Goal: Task Accomplishment & Management: Use online tool/utility

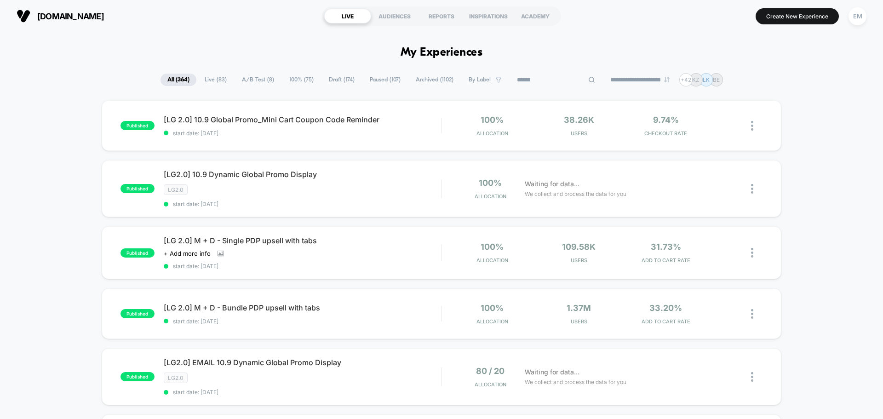
click at [550, 80] on input at bounding box center [556, 80] width 92 height 11
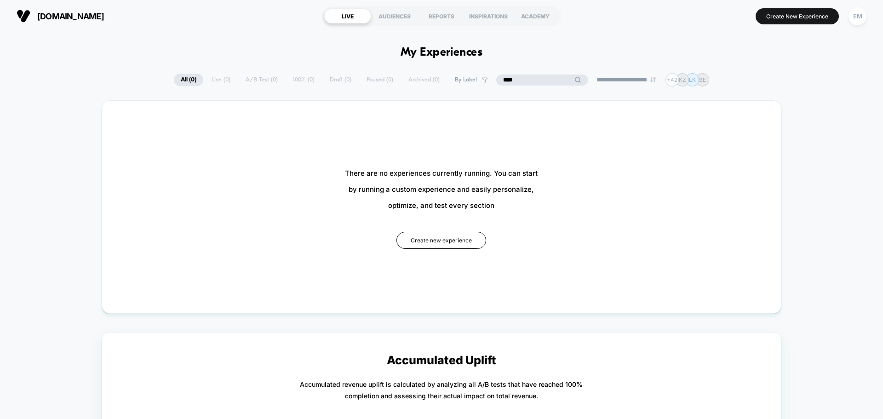
type input "****"
drag, startPoint x: 538, startPoint y: 79, endPoint x: 471, endPoint y: 79, distance: 66.7
click at [477, 79] on div "**********" at bounding box center [442, 79] width 536 height 13
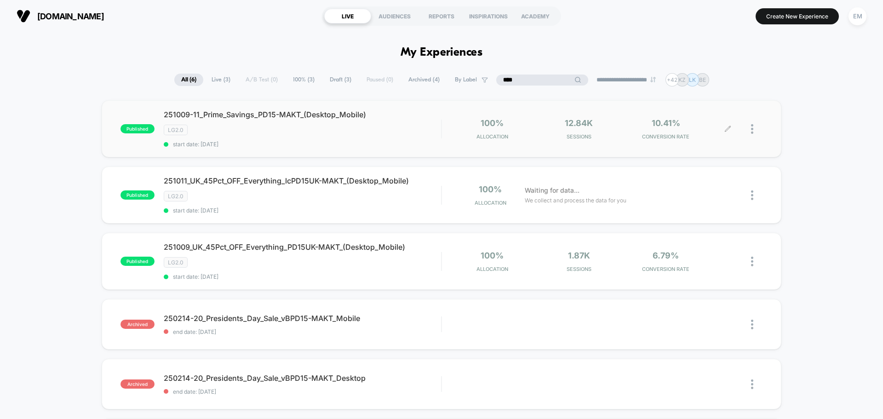
type input "****"
click at [755, 129] on div at bounding box center [757, 129] width 12 height 22
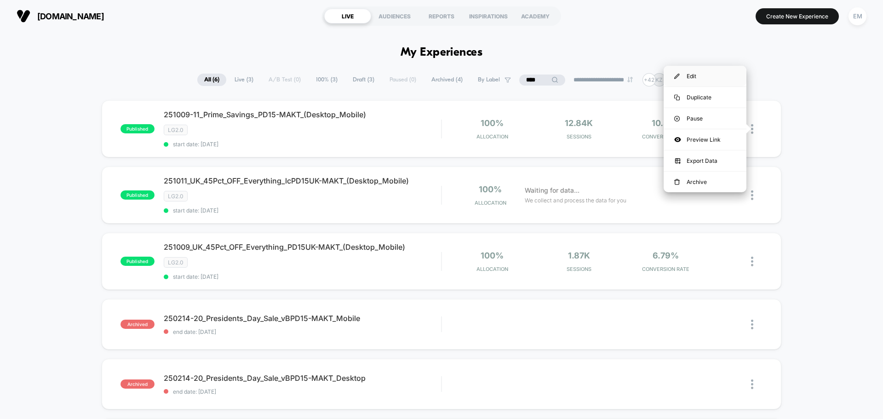
click at [690, 79] on div "Edit" at bounding box center [705, 76] width 83 height 21
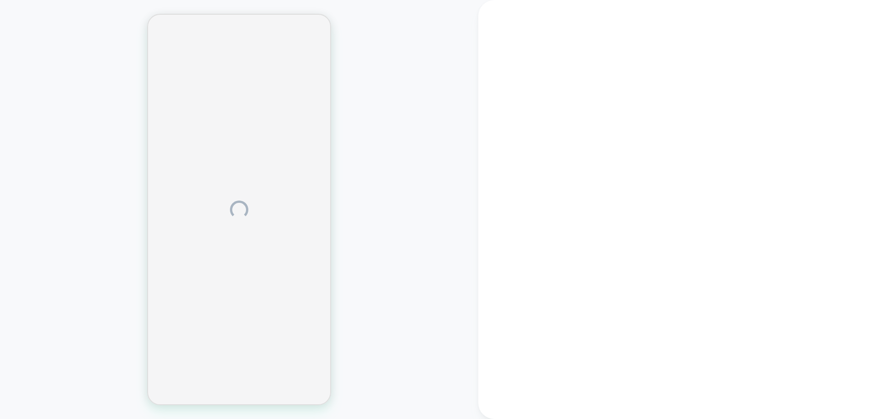
click at [90, 140] on div at bounding box center [239, 209] width 479 height 401
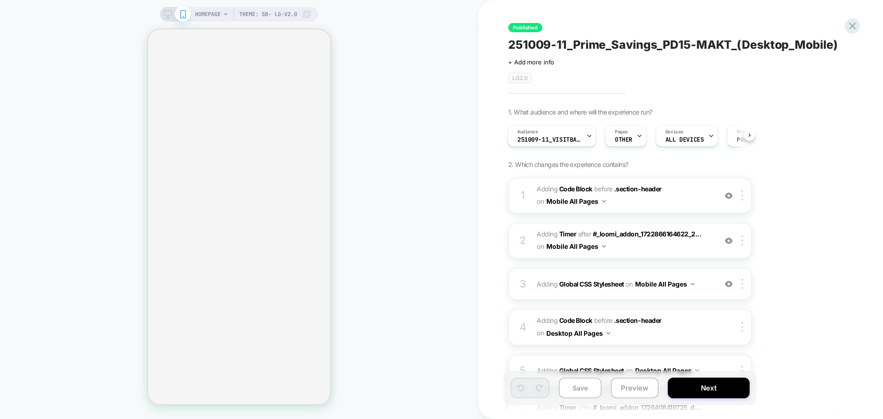
scroll to position [0, 1]
click at [670, 205] on span "Adding Code Block BEFORE .section-header .section-header on Mobile All Pages" at bounding box center [624, 195] width 175 height 25
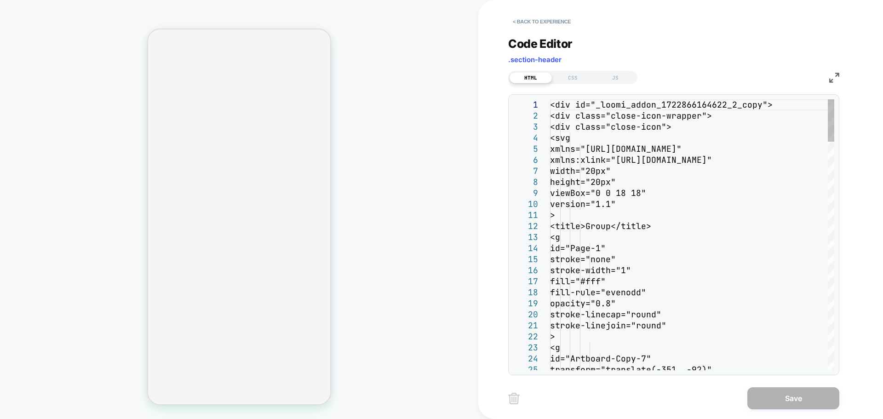
click at [833, 75] on img at bounding box center [835, 78] width 10 height 10
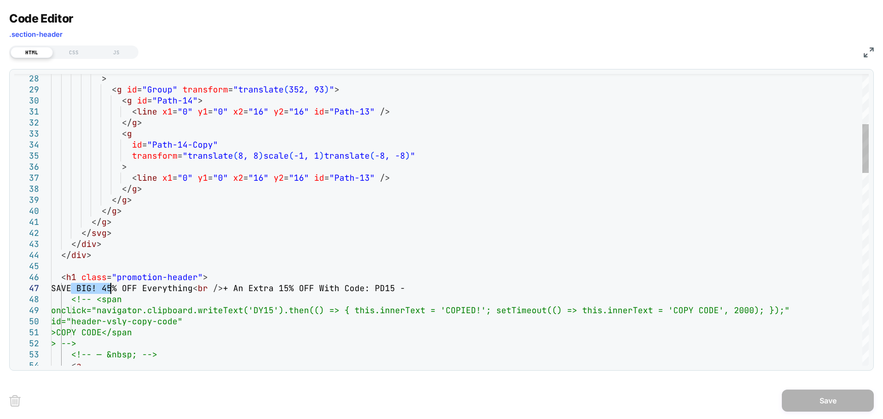
scroll to position [0, 0]
drag, startPoint x: 70, startPoint y: 290, endPoint x: 115, endPoint y: 287, distance: 45.7
type textarea "**********"
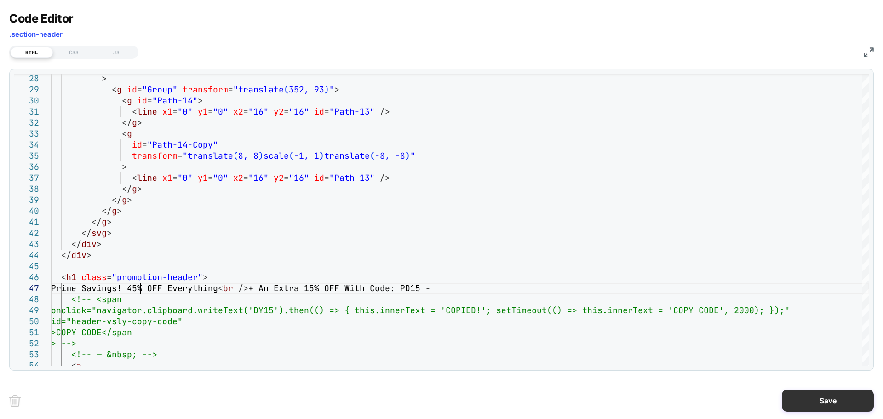
click at [816, 398] on button "Save" at bounding box center [828, 401] width 92 height 22
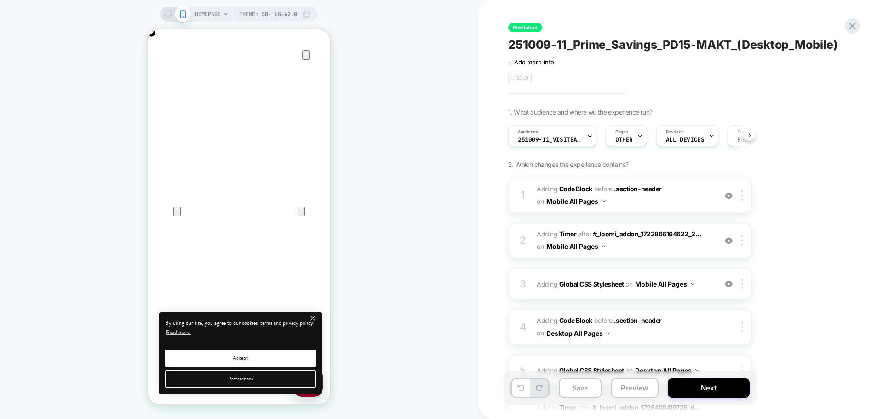
scroll to position [0, 0]
click at [162, 17] on div "HOMEPAGE Theme: SB- LG-v2.0" at bounding box center [239, 14] width 158 height 15
click at [166, 14] on icon at bounding box center [168, 14] width 8 height 8
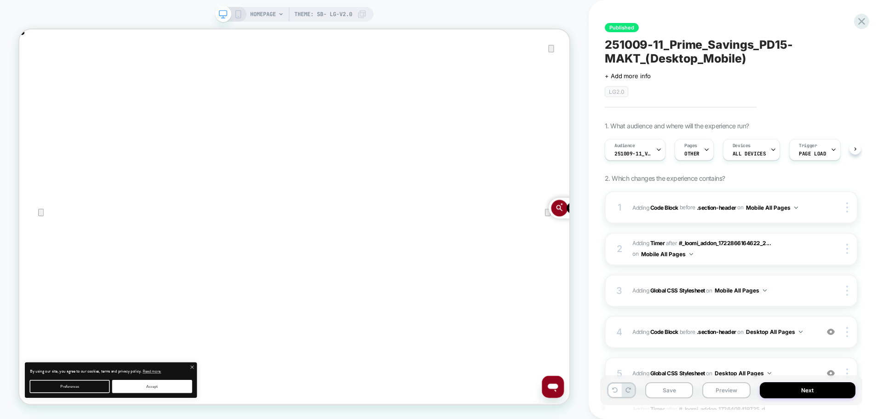
scroll to position [0, 0]
click at [734, 343] on div "4 Adding Code Block BEFORE .section-header .section-header on Desktop All Pages…" at bounding box center [731, 332] width 253 height 32
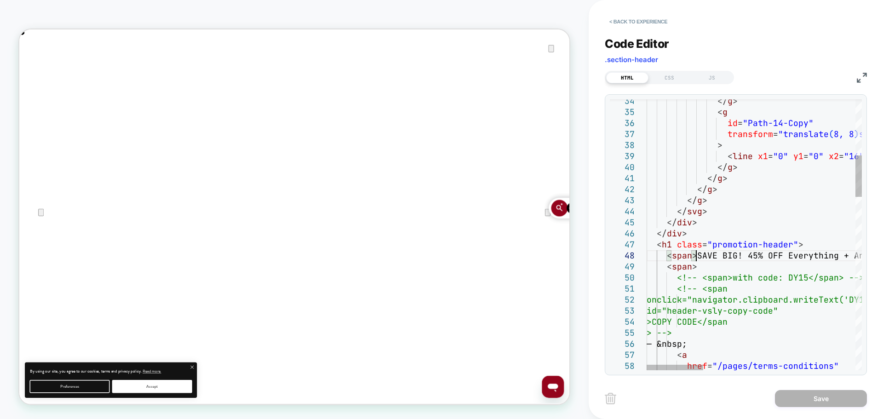
scroll to position [0, 0]
drag, startPoint x: 698, startPoint y: 257, endPoint x: 715, endPoint y: 258, distance: 17.5
drag, startPoint x: 698, startPoint y: 257, endPoint x: 740, endPoint y: 256, distance: 41.9
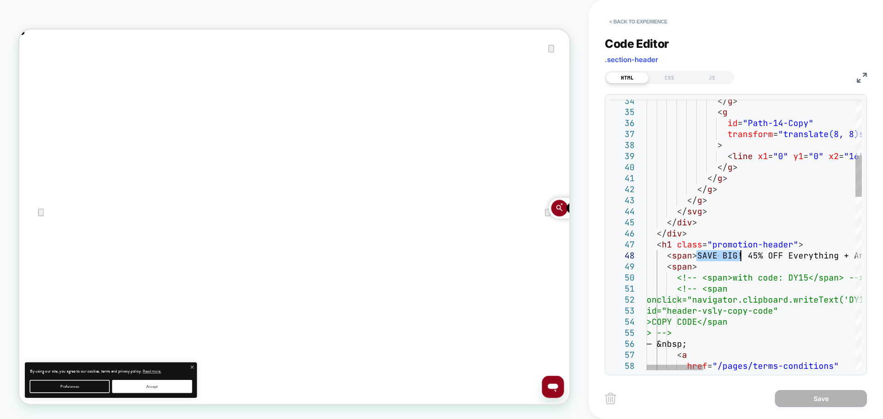
type textarea "**********"
click at [779, 392] on button "Save" at bounding box center [821, 398] width 92 height 17
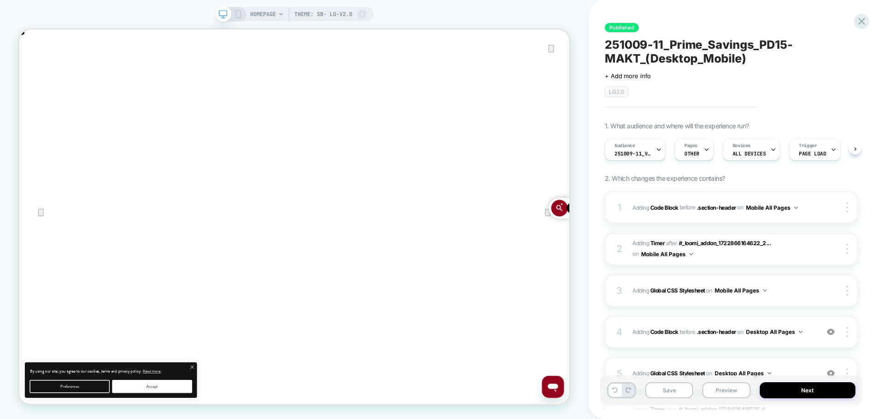
scroll to position [0, 0]
click at [790, 392] on button "Next" at bounding box center [808, 390] width 96 height 16
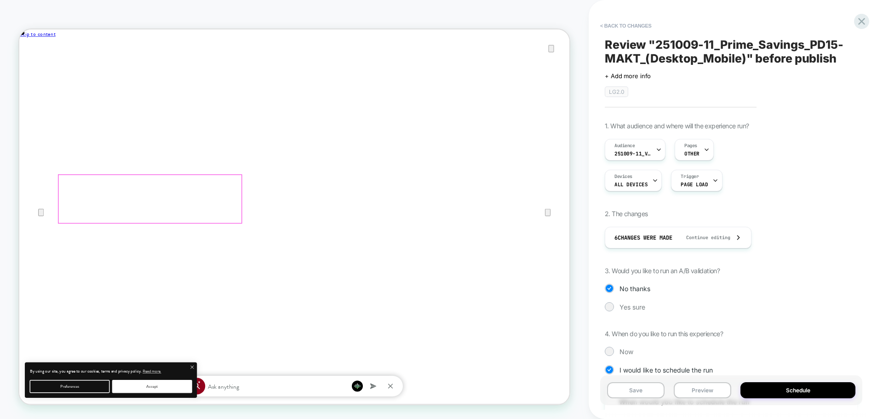
scroll to position [0, 734]
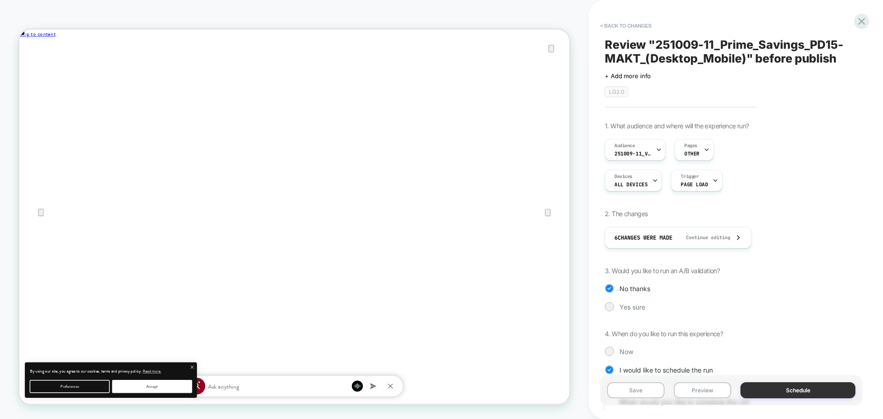
click at [753, 392] on button "Schedule" at bounding box center [798, 390] width 115 height 16
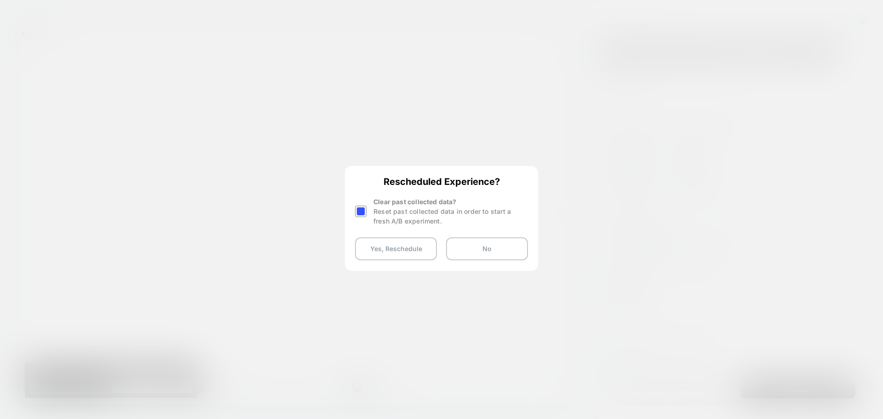
click at [359, 209] on div at bounding box center [361, 212] width 12 height 12
click at [382, 253] on button "Yes, Reschedule" at bounding box center [396, 248] width 82 height 23
